Goal: Transaction & Acquisition: Subscribe to service/newsletter

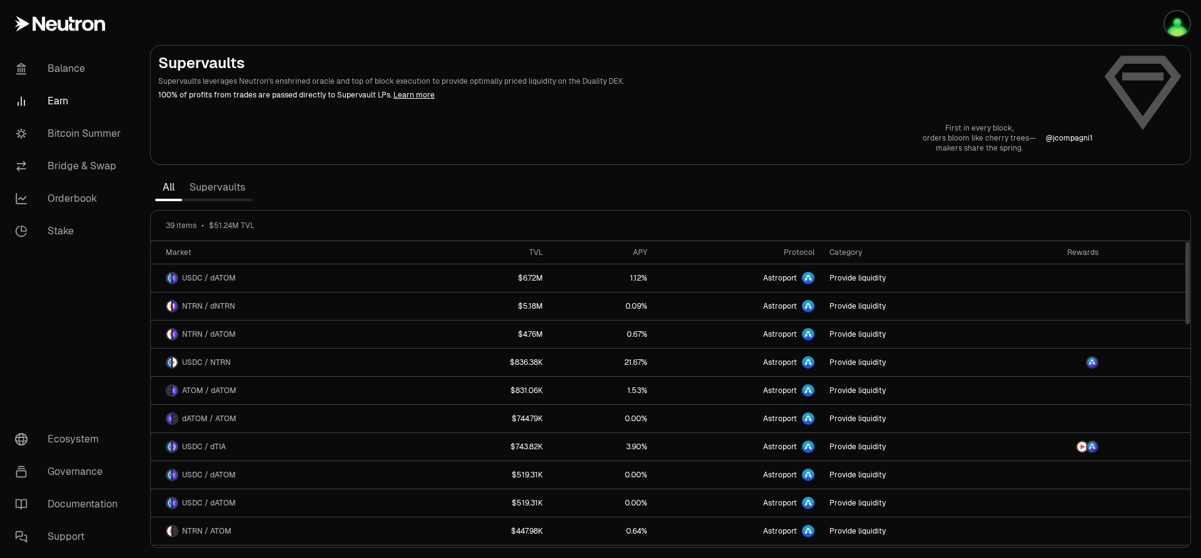
click at [226, 191] on link "Supervaults" at bounding box center [217, 187] width 71 height 25
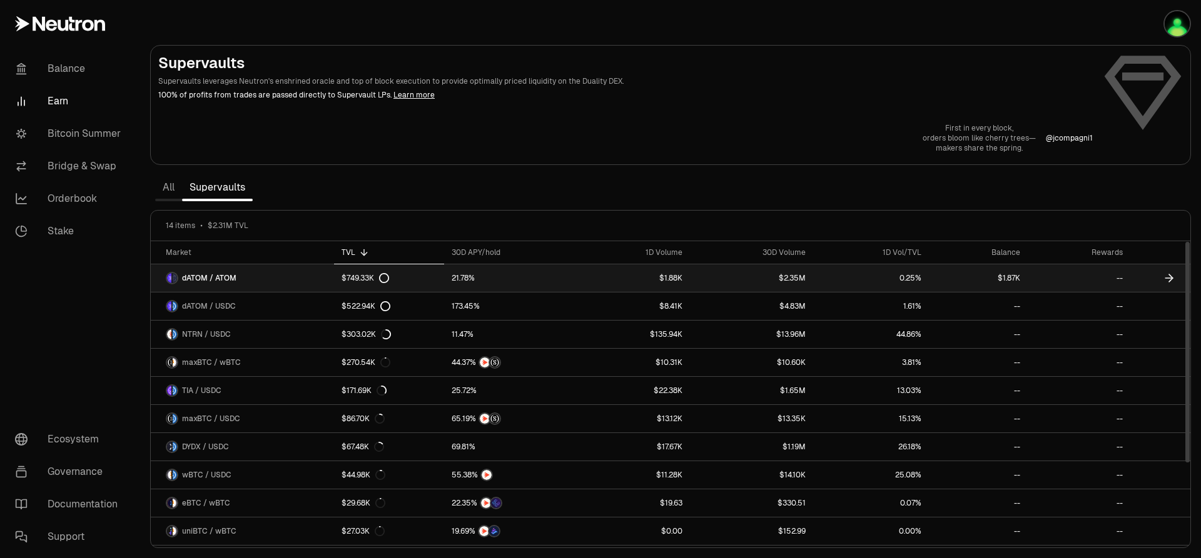
click at [1018, 276] on link "$1.87K" at bounding box center [978, 279] width 99 height 28
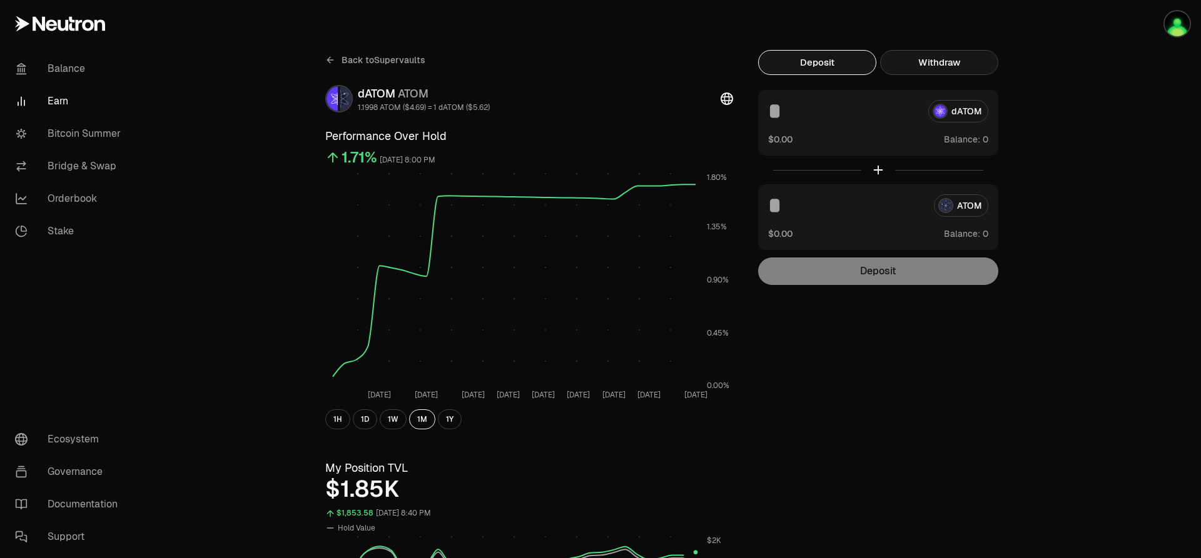
click at [942, 57] on button "Withdraw" at bounding box center [939, 62] width 118 height 25
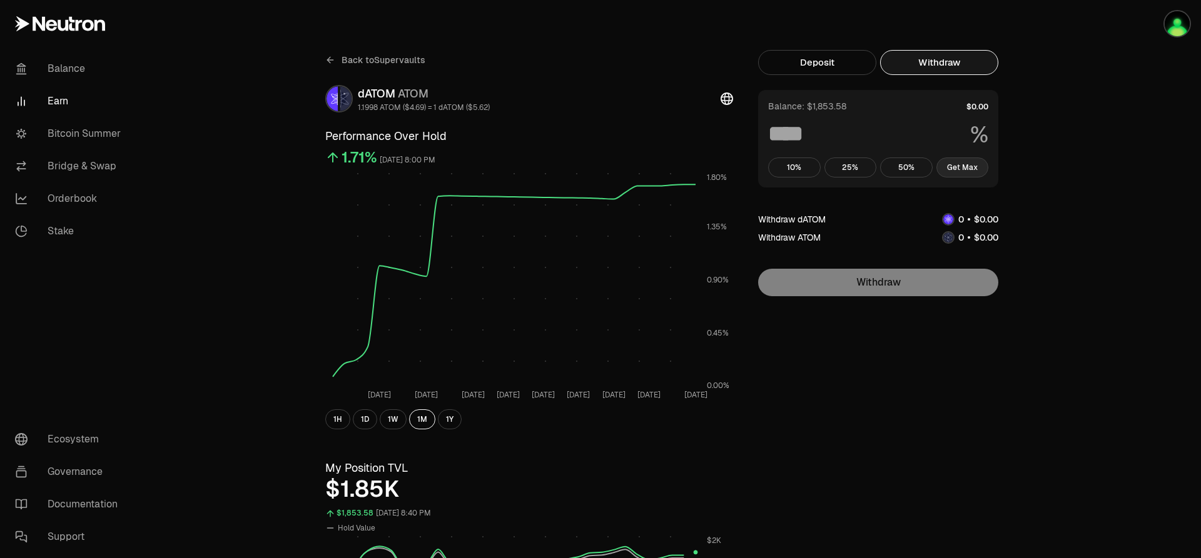
click at [961, 165] on button "Get Max" at bounding box center [962, 168] width 53 height 20
type input "***"
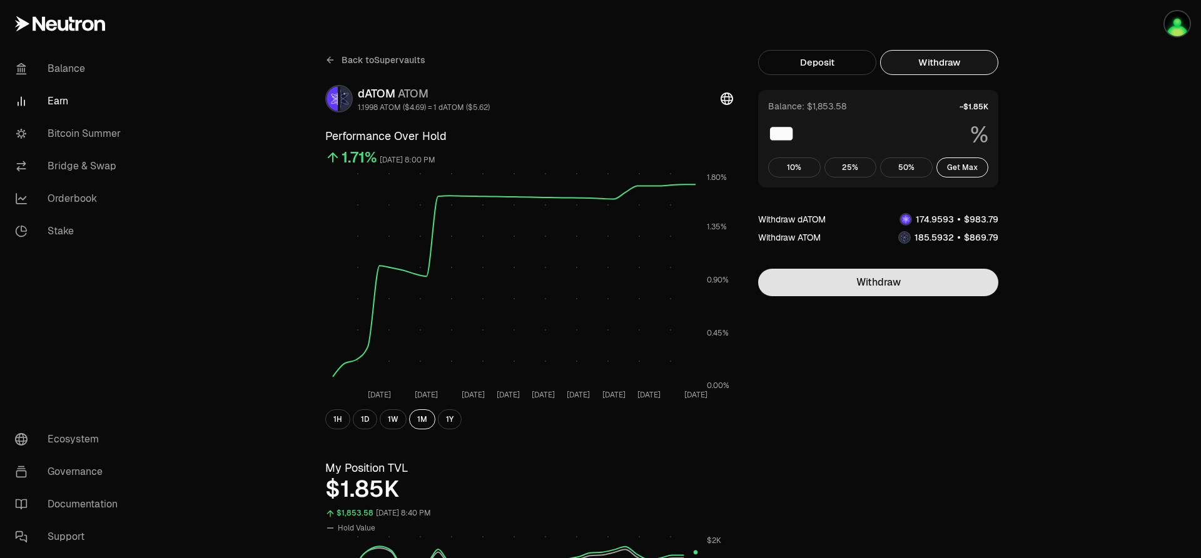
click at [916, 275] on button "Withdraw" at bounding box center [878, 283] width 240 height 28
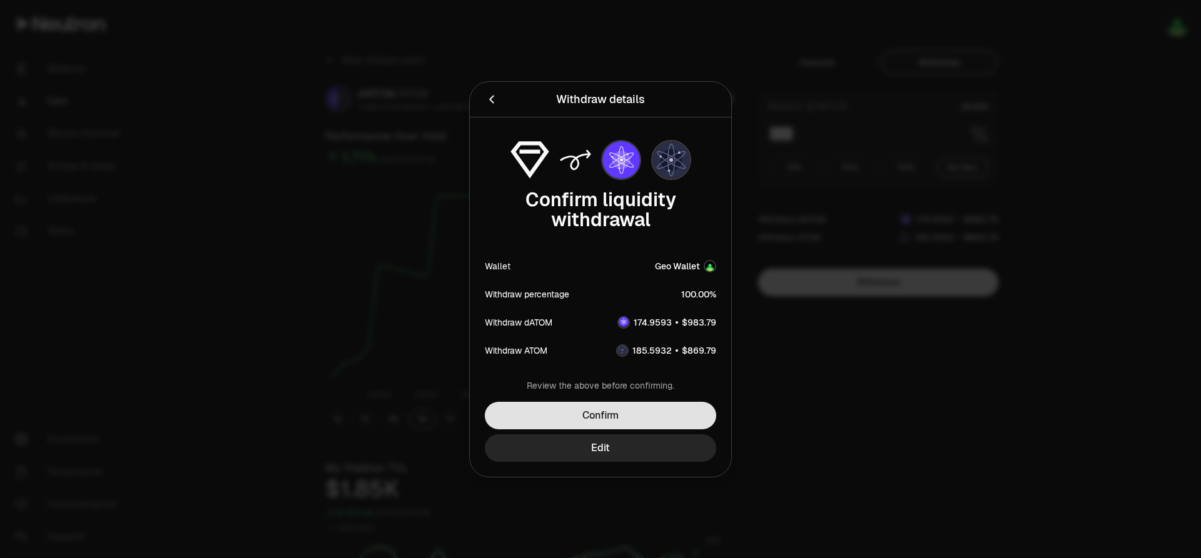
click at [609, 410] on button "Confirm" at bounding box center [600, 416] width 231 height 28
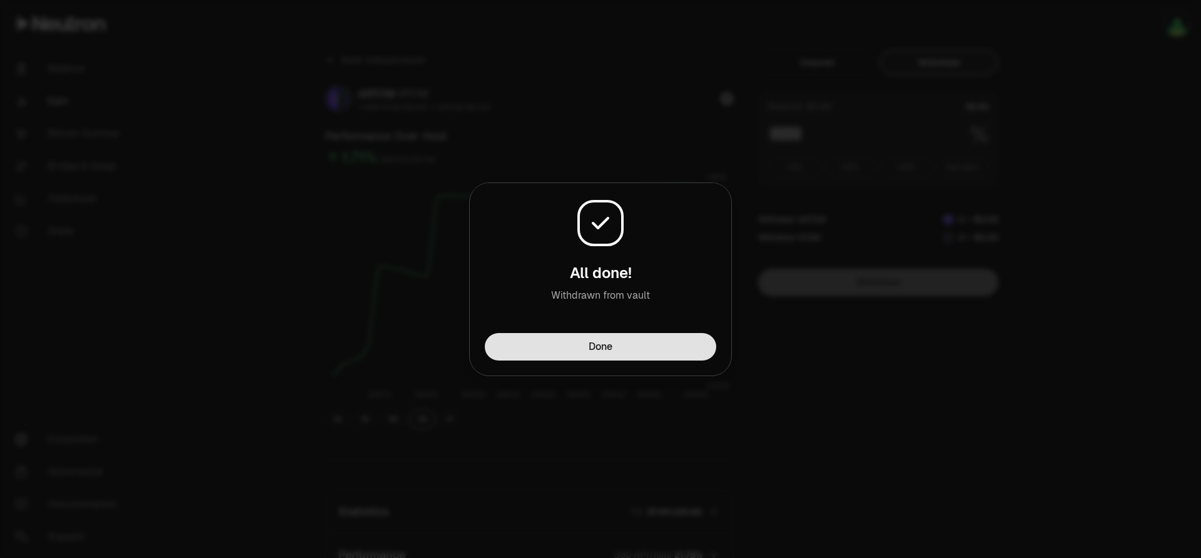
click at [553, 353] on button "Done" at bounding box center [600, 347] width 231 height 28
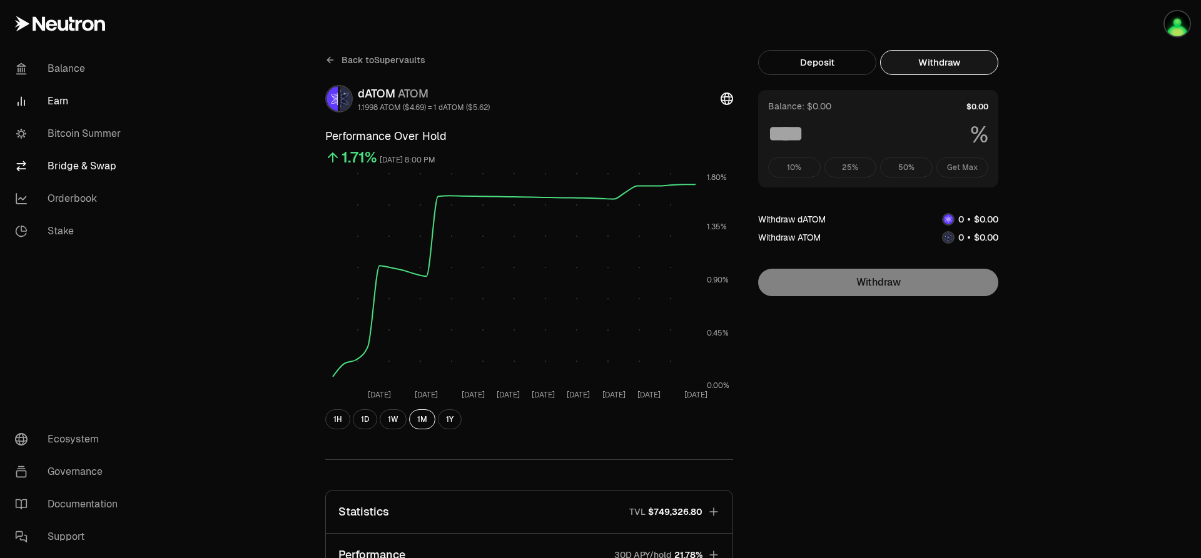
click at [71, 168] on link "Bridge & Swap" at bounding box center [70, 166] width 130 height 33
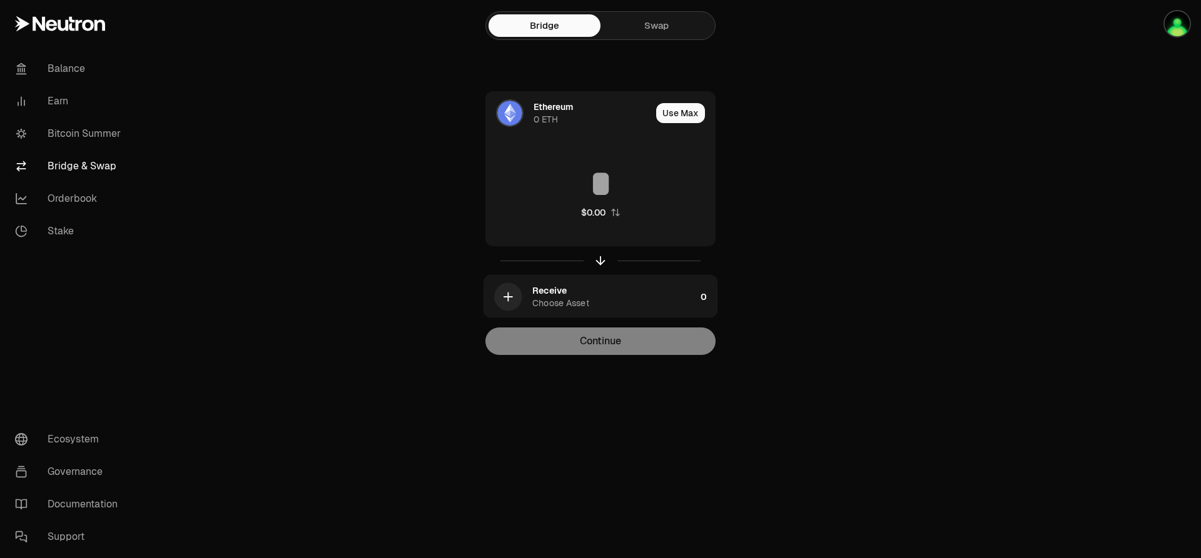
click at [642, 21] on link "Swap" at bounding box center [656, 25] width 112 height 23
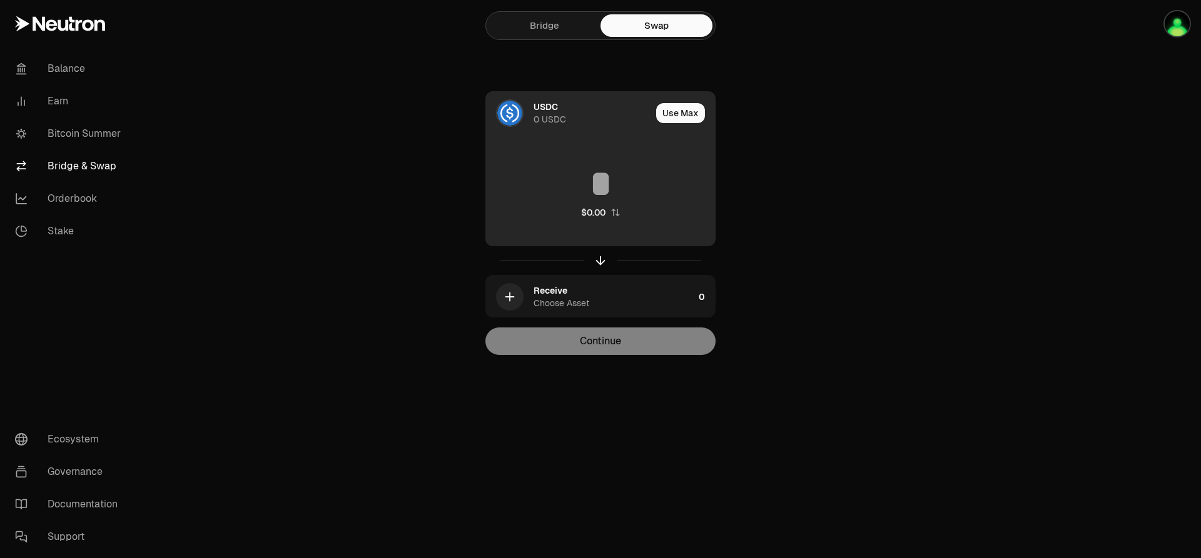
click at [549, 110] on div "USDC" at bounding box center [545, 107] width 24 height 13
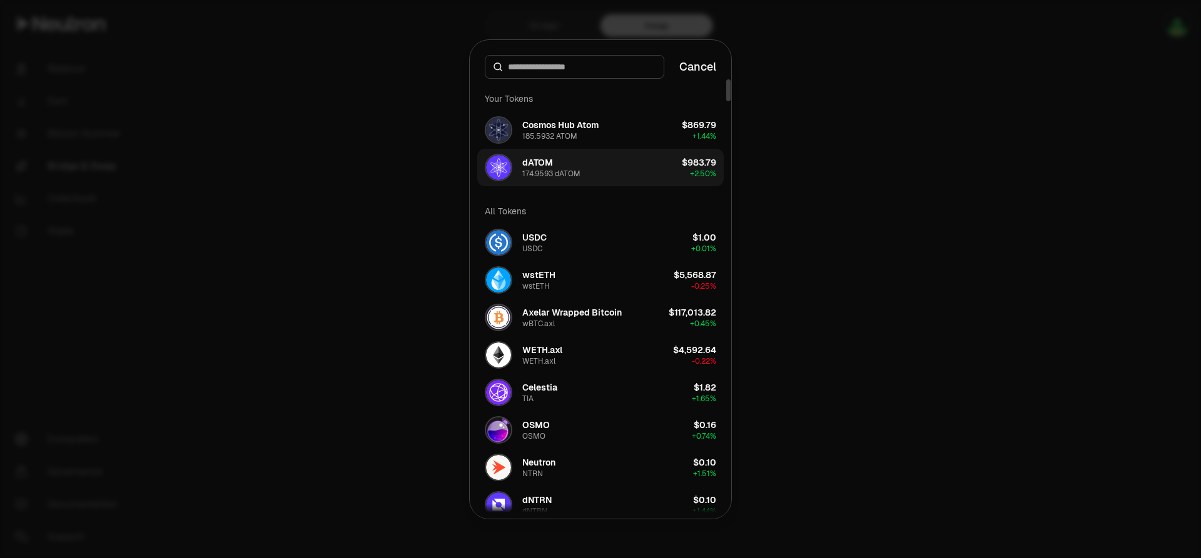
click at [590, 173] on button "dATOM 174.9593 dATOM $983.79 + 2.50%" at bounding box center [600, 168] width 246 height 38
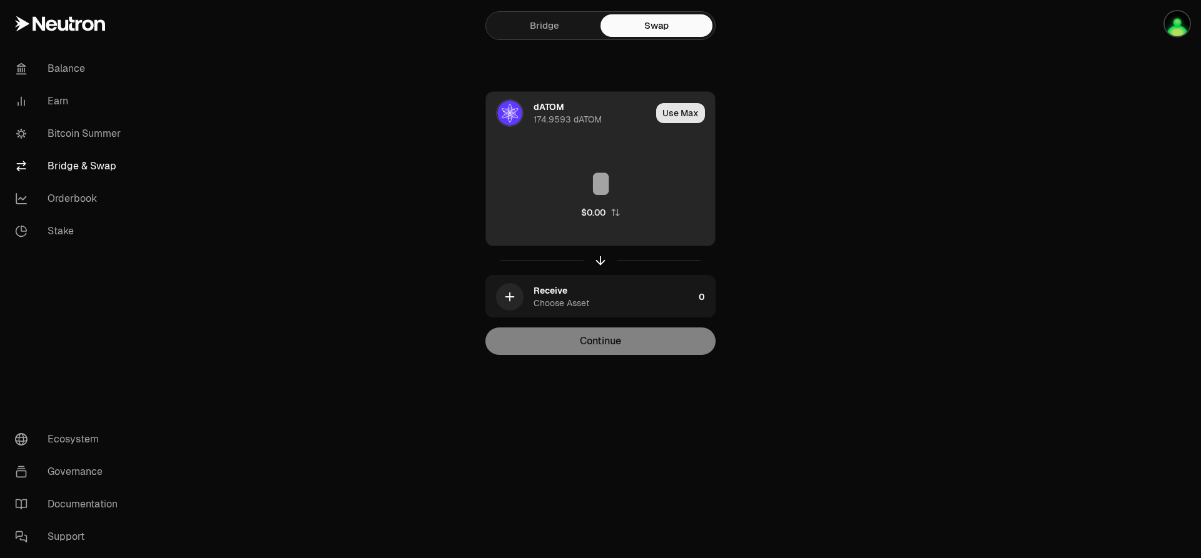
click at [675, 116] on button "Use Max" at bounding box center [680, 113] width 49 height 20
type input "**********"
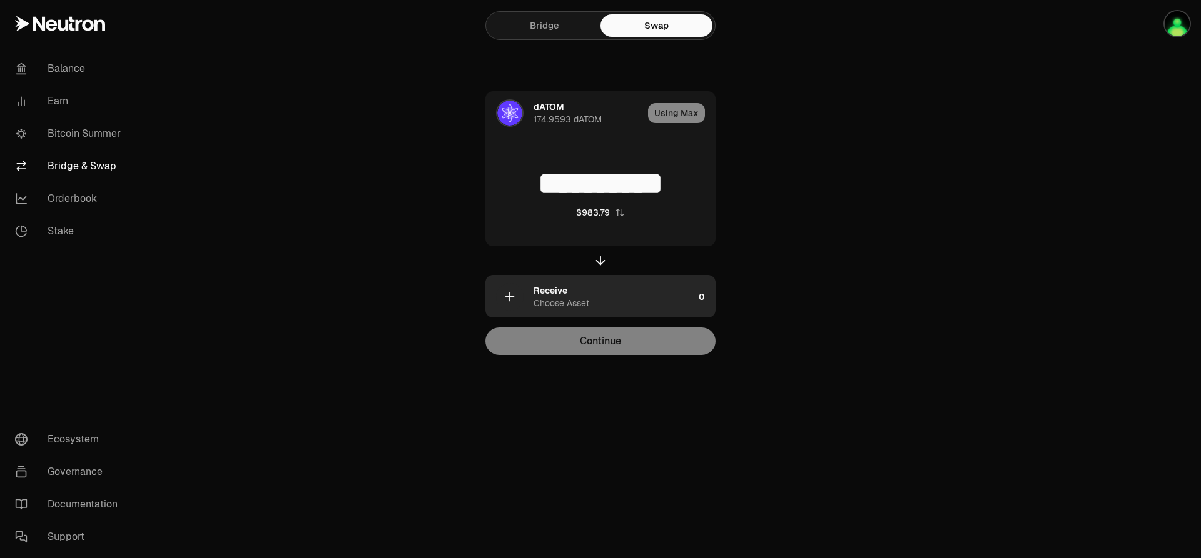
click at [603, 293] on div "Receive Choose Asset" at bounding box center [613, 297] width 160 height 25
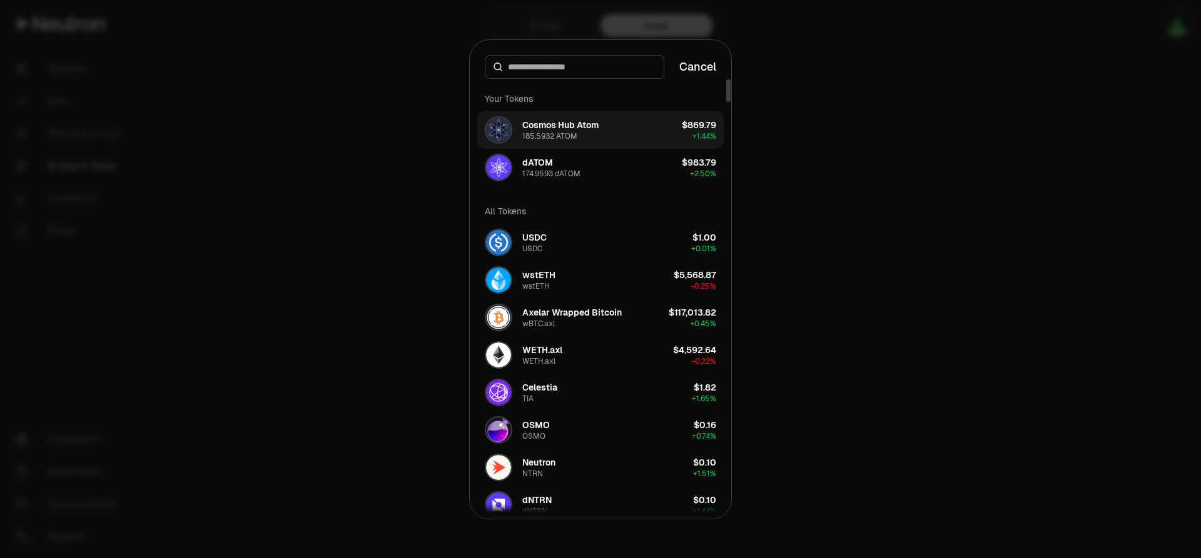
click at [637, 138] on button "Cosmos Hub Atom 185.5932 ATOM $869.79 + 1.44%" at bounding box center [600, 130] width 246 height 38
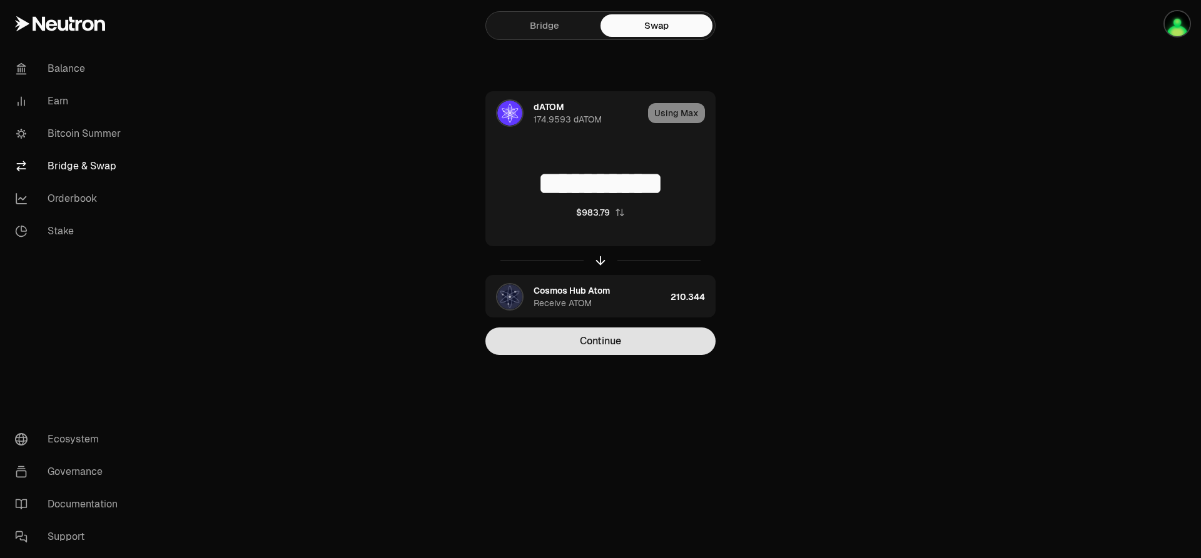
click at [641, 353] on button "Continue" at bounding box center [600, 342] width 230 height 28
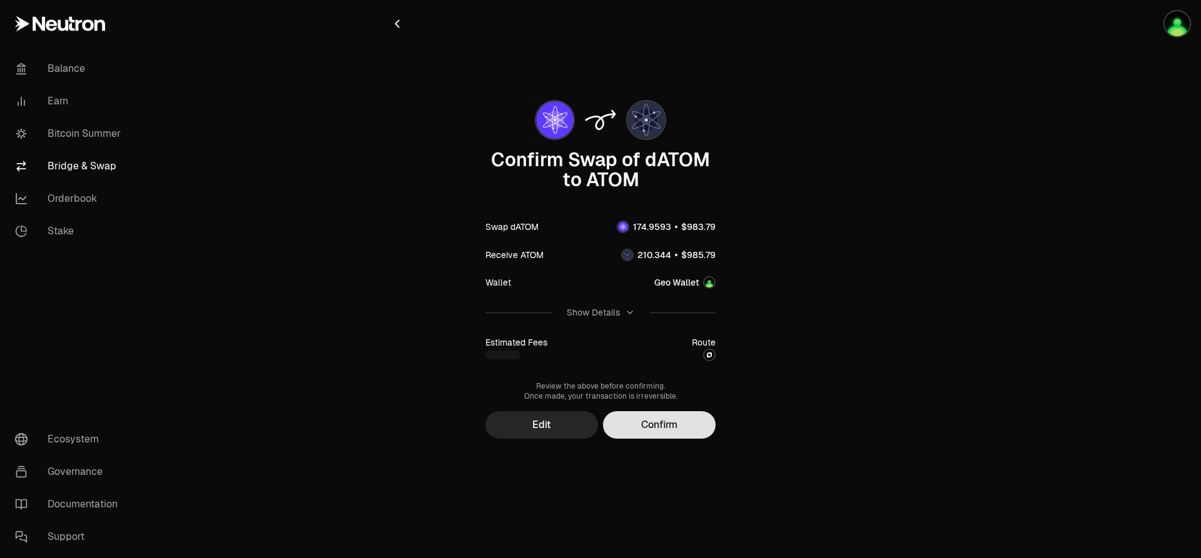
click at [646, 430] on button "Confirm" at bounding box center [659, 426] width 113 height 28
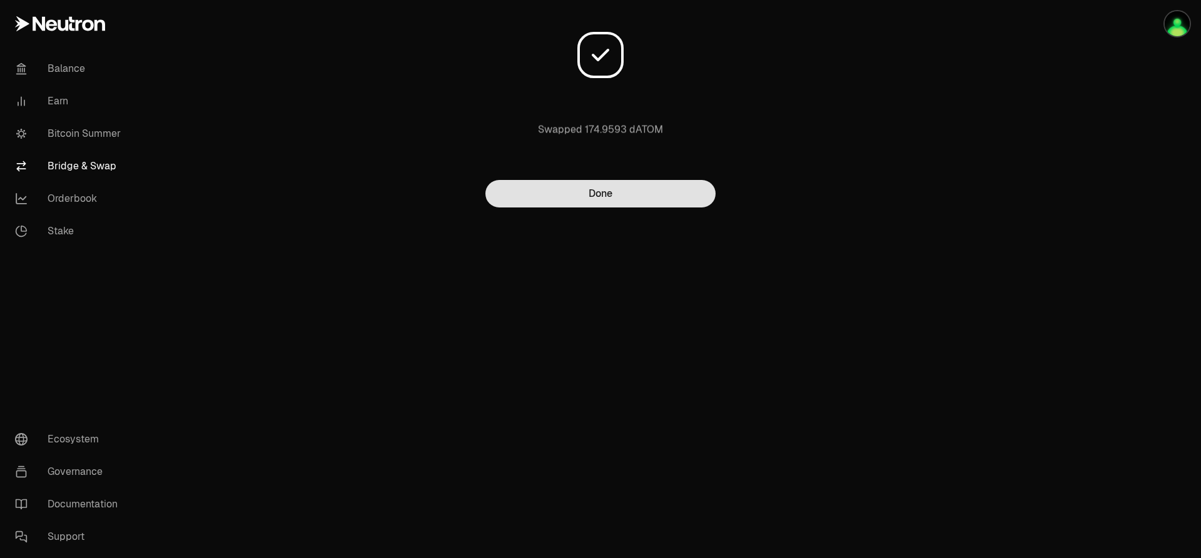
click at [600, 200] on button "Done" at bounding box center [600, 194] width 230 height 28
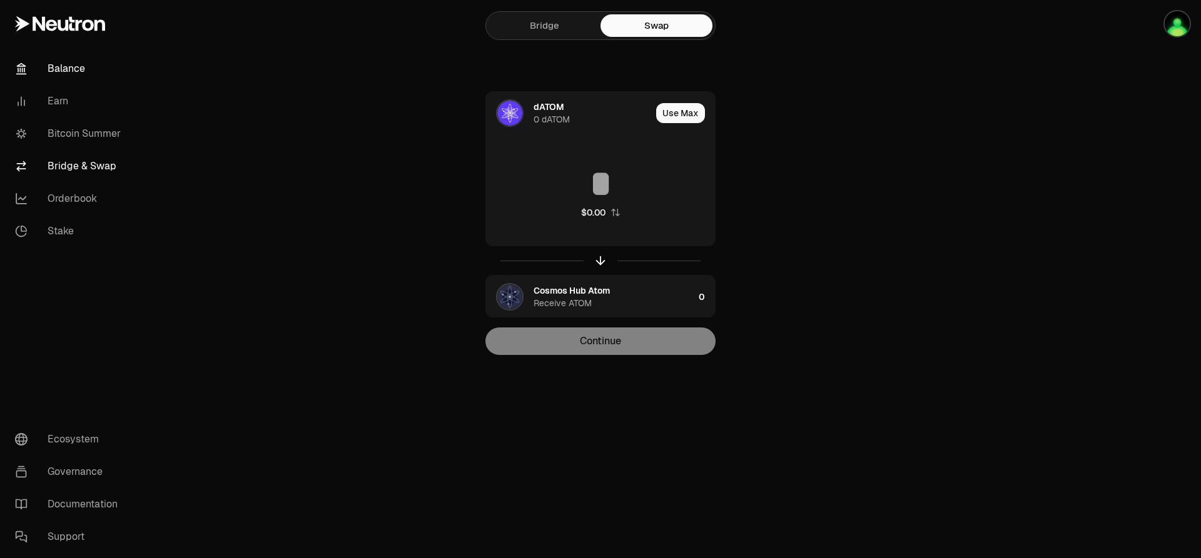
click at [68, 73] on link "Balance" at bounding box center [70, 69] width 130 height 33
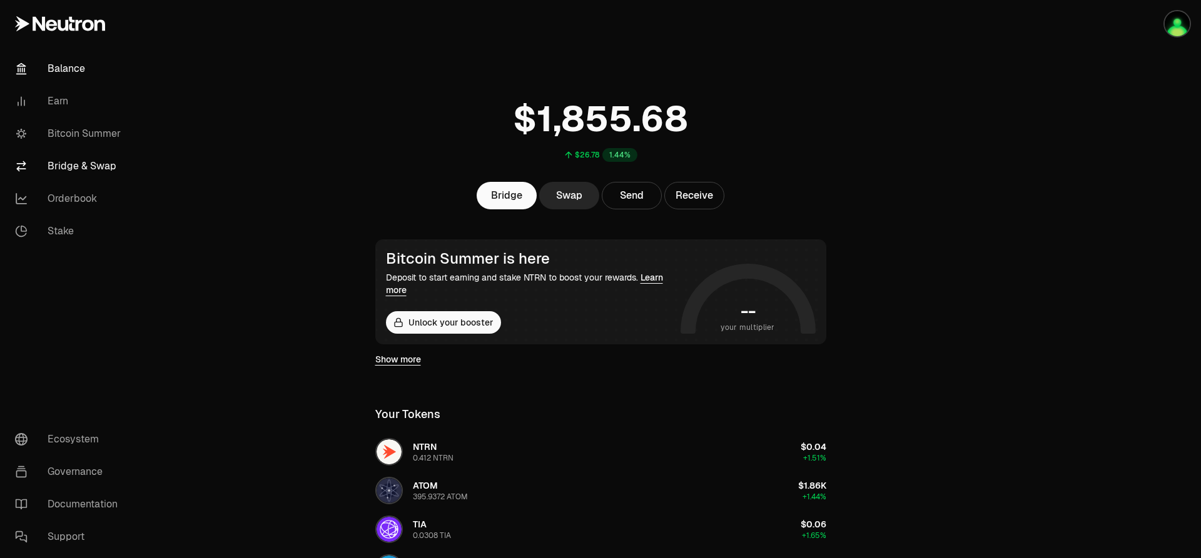
click at [100, 178] on link "Bridge & Swap" at bounding box center [70, 166] width 130 height 33
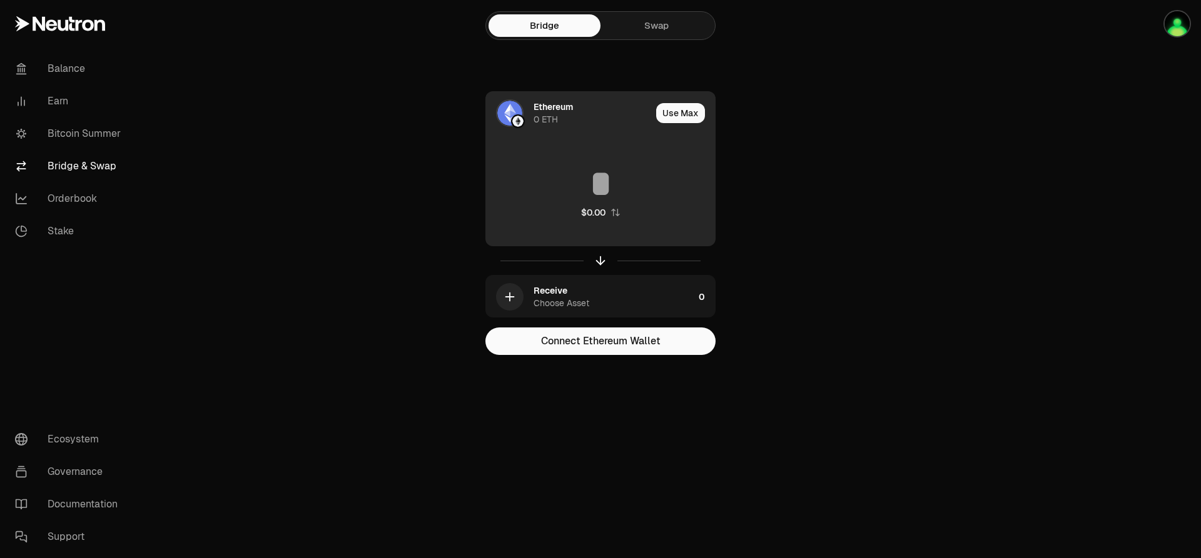
click at [557, 105] on div "Ethereum" at bounding box center [552, 107] width 39 height 13
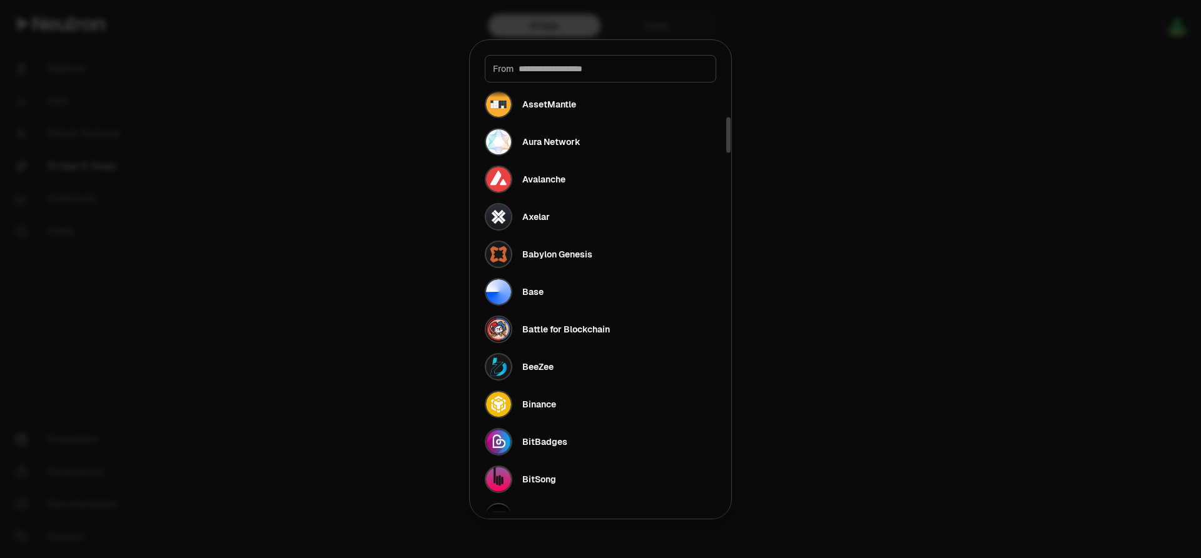
scroll to position [410, 0]
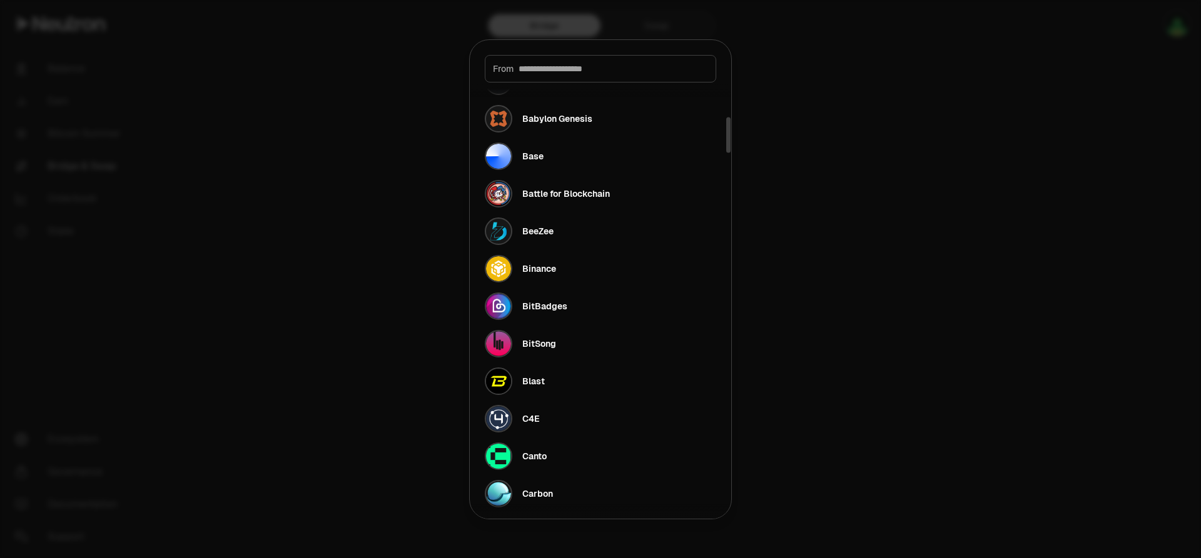
click at [558, 69] on input at bounding box center [612, 69] width 189 height 13
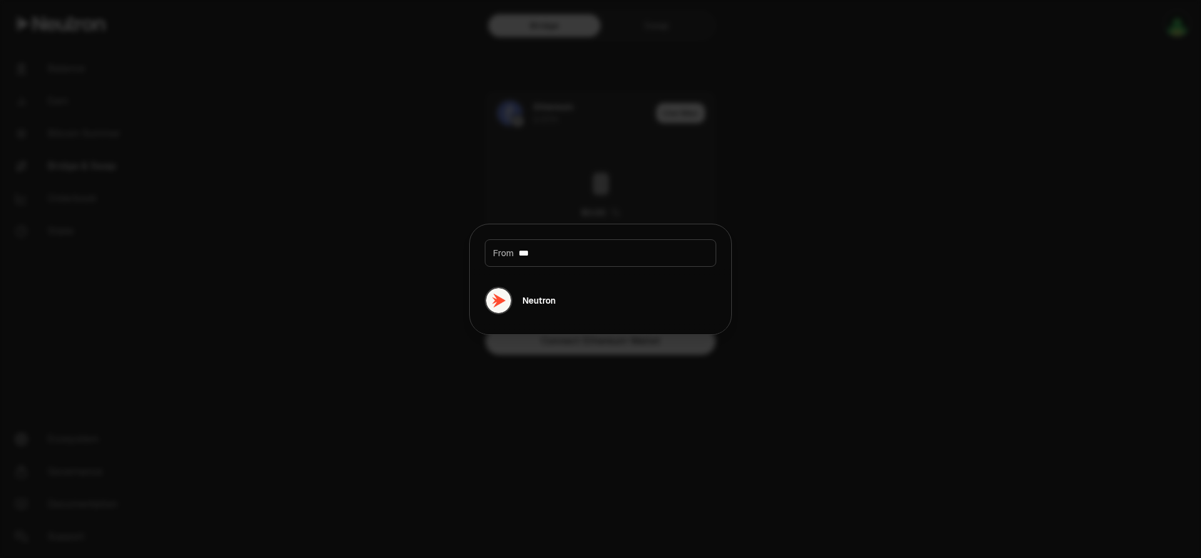
scroll to position [0, 0]
type input "***"
click at [547, 291] on div "Neutron" at bounding box center [520, 301] width 71 height 28
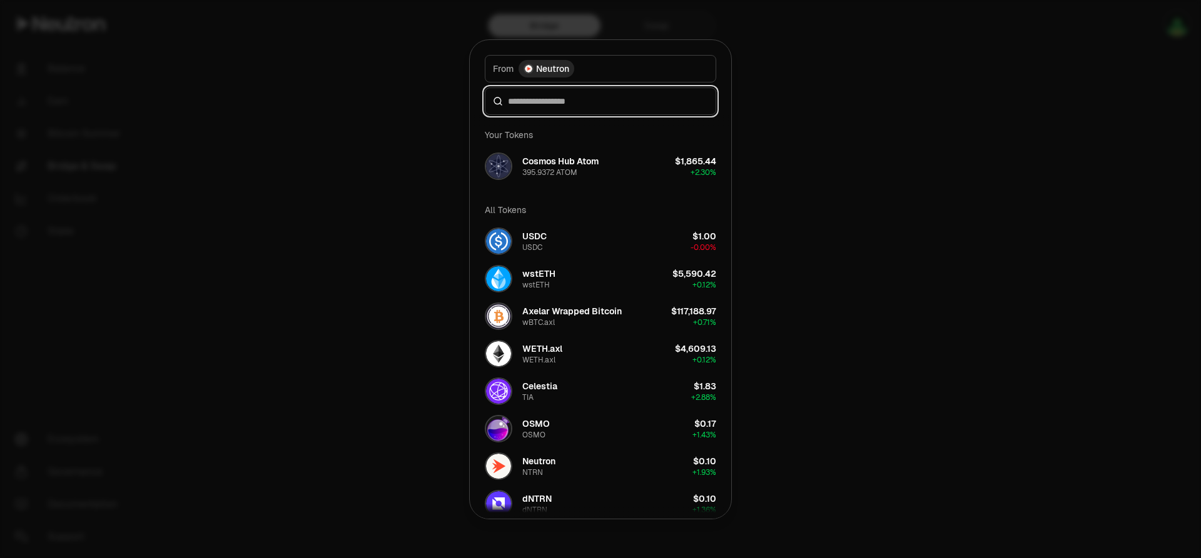
click at [572, 108] on input at bounding box center [608, 101] width 200 height 13
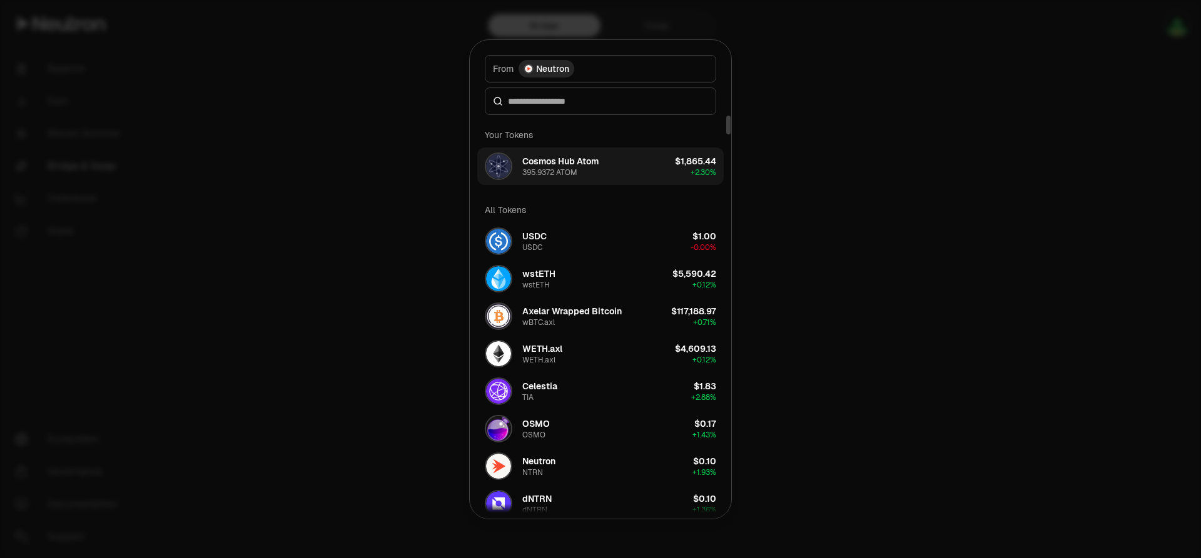
click at [564, 175] on div "395.9372 ATOM" at bounding box center [549, 173] width 55 height 10
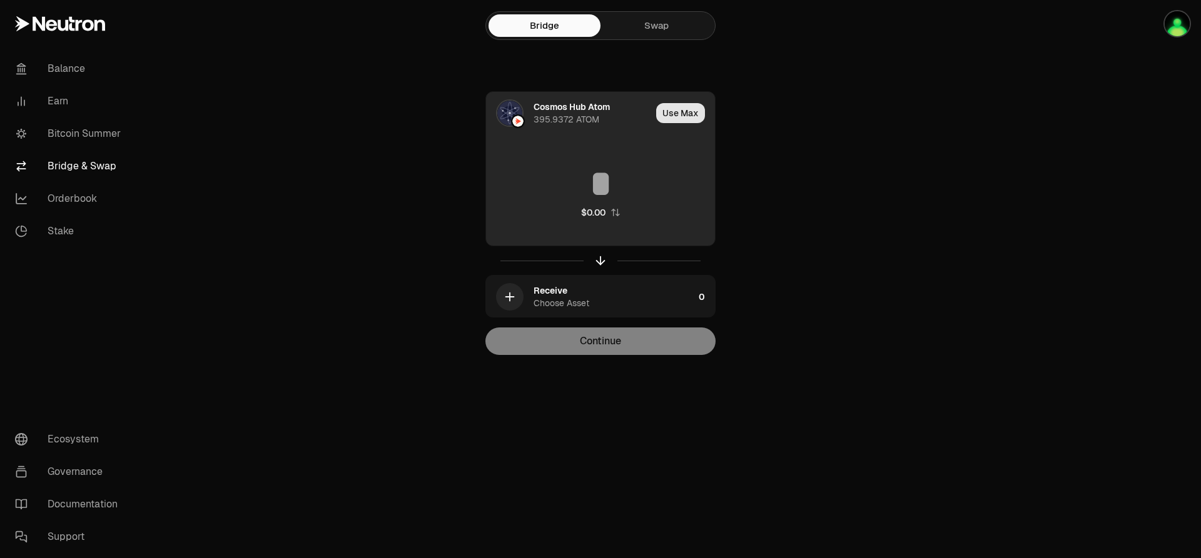
click at [674, 104] on button "Use Max" at bounding box center [680, 113] width 49 height 20
type input "**********"
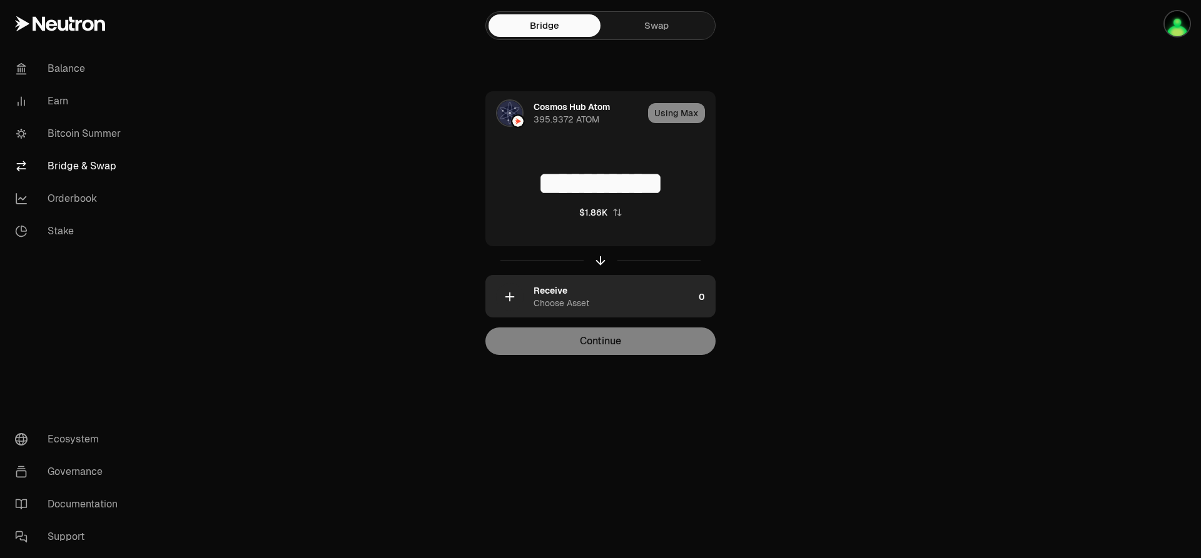
click at [586, 301] on div "Choose Asset" at bounding box center [561, 303] width 56 height 13
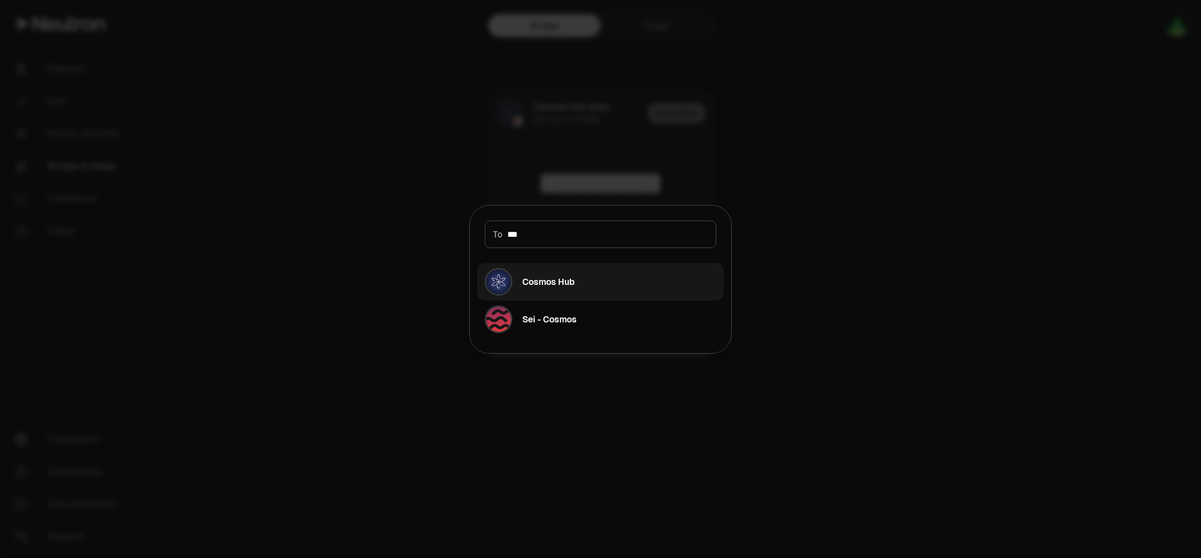
type input "***"
click at [555, 290] on div "Cosmos Hub" at bounding box center [530, 282] width 90 height 28
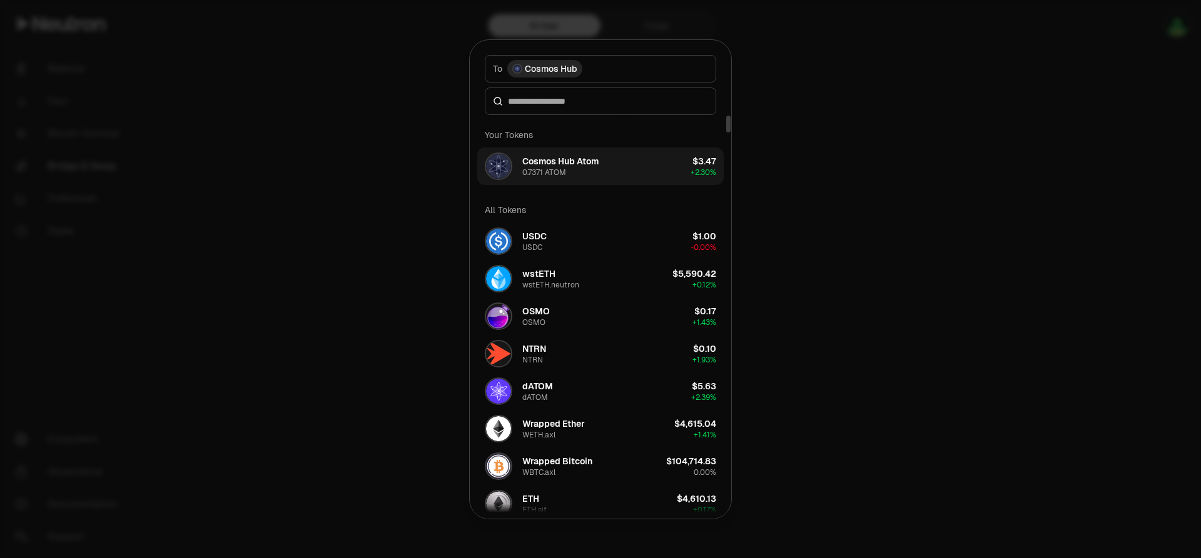
click at [591, 166] on div "Cosmos Hub Atom" at bounding box center [560, 161] width 76 height 13
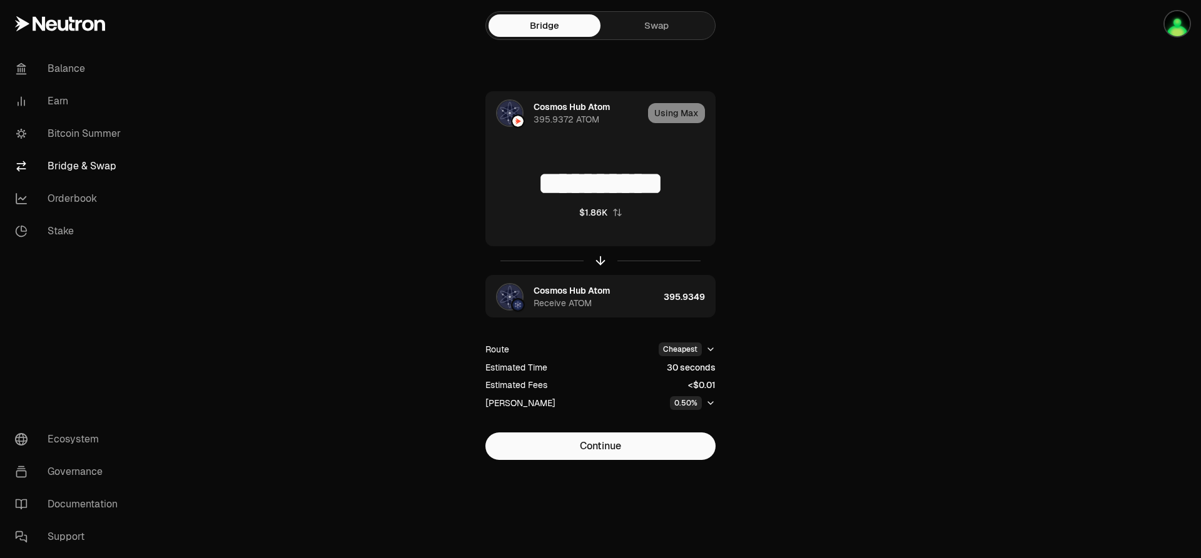
click at [632, 471] on div "**********" at bounding box center [600, 255] width 450 height 510
click at [627, 458] on button "Continue" at bounding box center [600, 447] width 230 height 28
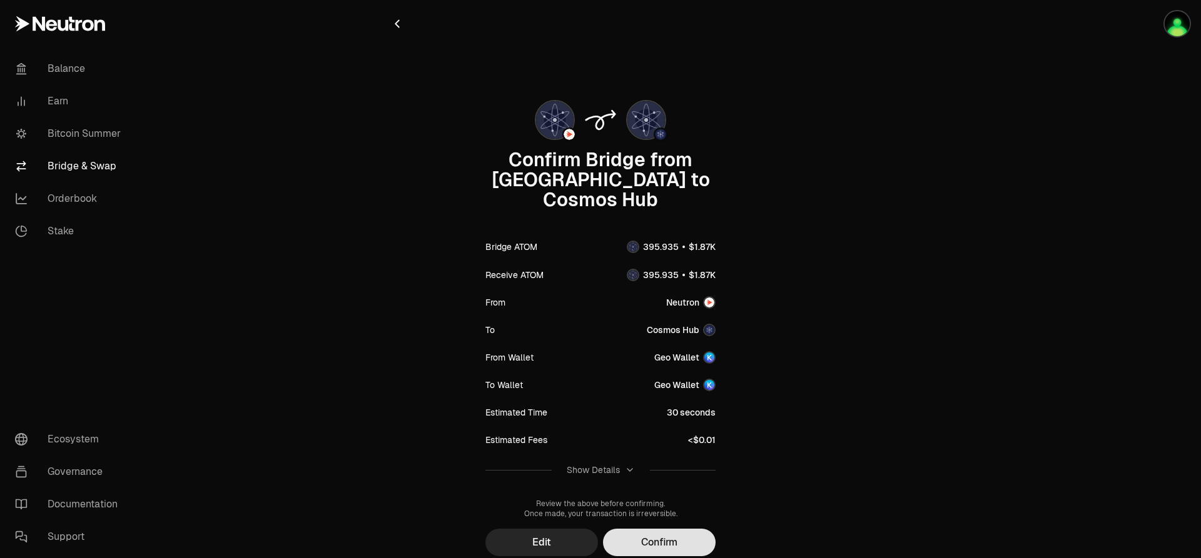
click at [682, 529] on button "Confirm" at bounding box center [659, 543] width 113 height 28
